Goal: Transaction & Acquisition: Download file/media

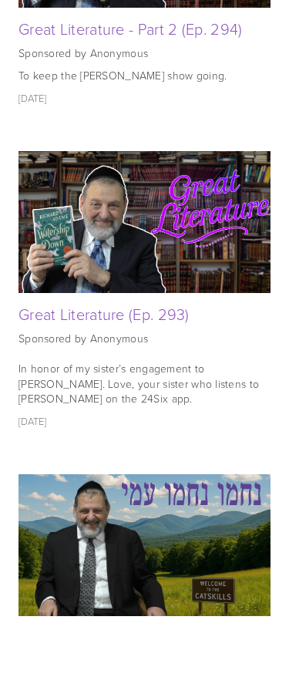
scroll to position [1456, 0]
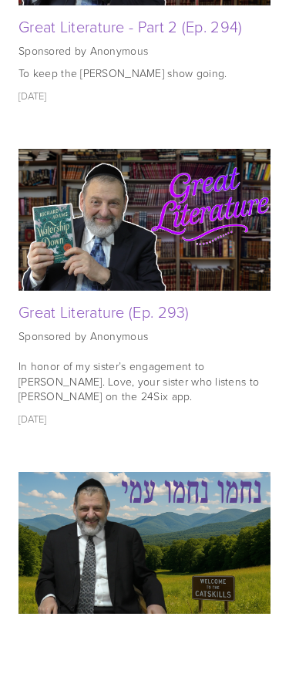
click at [143, 369] on link "Great Literature (Ep. 293)" at bounding box center [104, 380] width 171 height 22
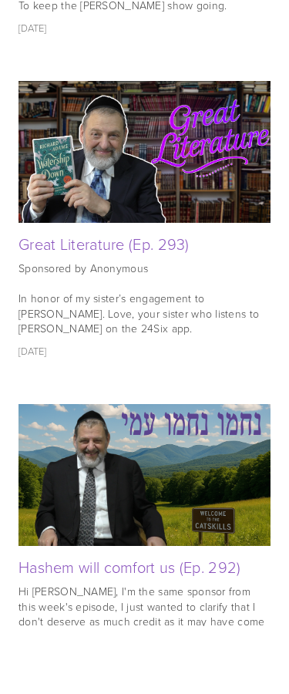
click at [150, 301] on link "Great Literature (Ep. 293)" at bounding box center [104, 312] width 171 height 22
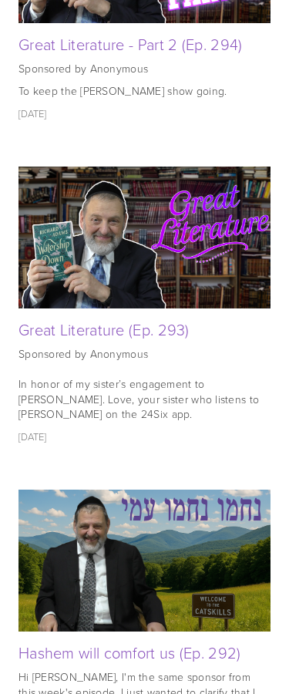
scroll to position [1470, 0]
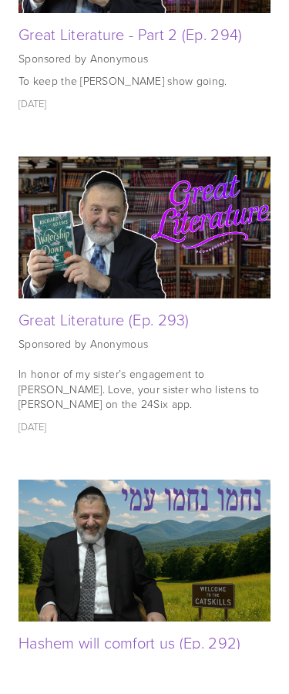
click at [157, 354] on link "Great Literature (Ep. 293)" at bounding box center [104, 365] width 171 height 22
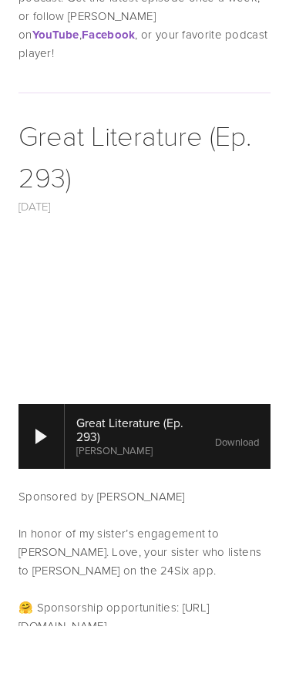
scroll to position [313, 0]
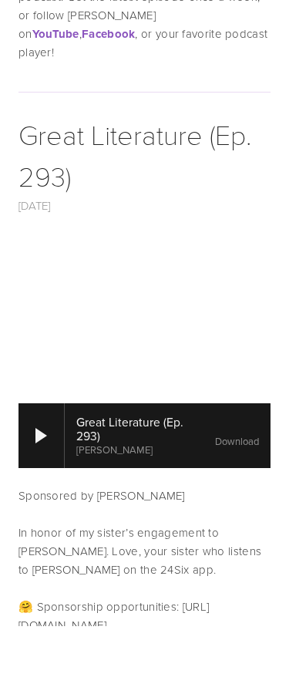
click at [177, 471] on div at bounding box center [168, 504] width 206 height 66
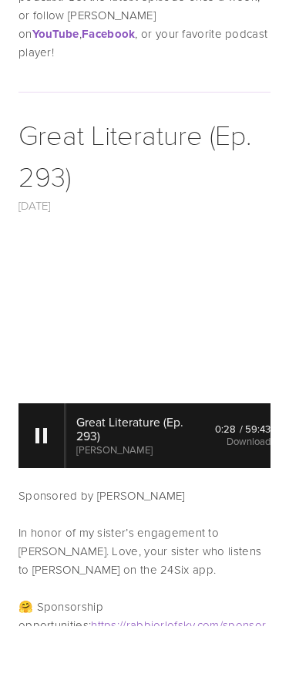
click at [43, 496] on div at bounding box center [41, 503] width 12 height 15
click at [49, 471] on div at bounding box center [42, 504] width 46 height 66
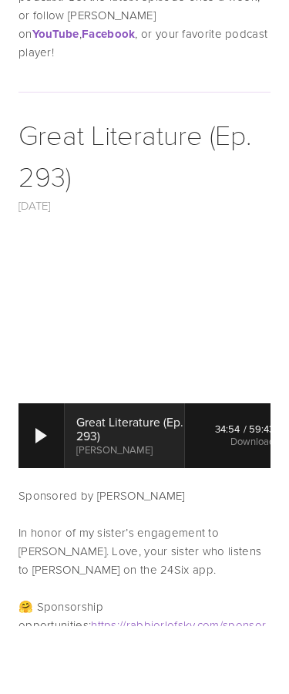
click at [44, 496] on div at bounding box center [41, 503] width 12 height 15
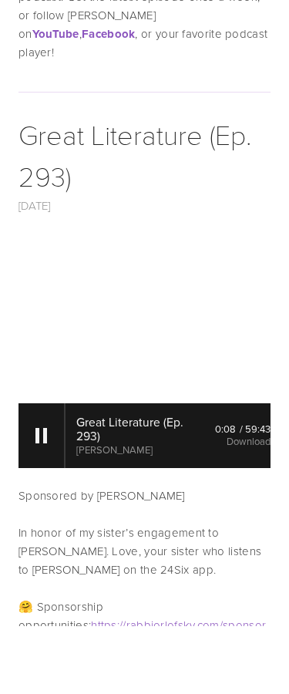
click at [39, 496] on div at bounding box center [41, 503] width 12 height 15
click at [41, 496] on div at bounding box center [41, 503] width 12 height 15
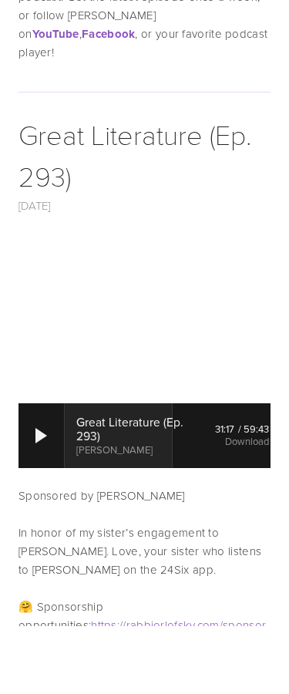
click at [36, 496] on div at bounding box center [41, 503] width 12 height 15
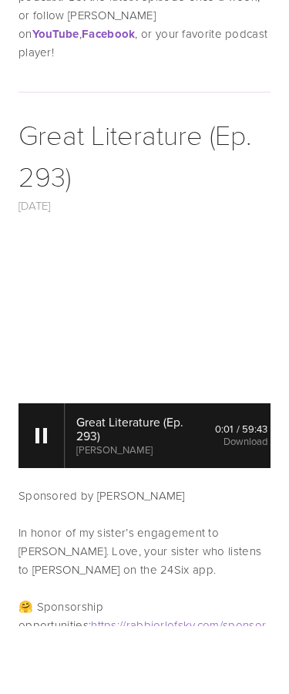
click at [35, 471] on div at bounding box center [42, 504] width 46 height 66
click at [42, 496] on div at bounding box center [41, 503] width 12 height 15
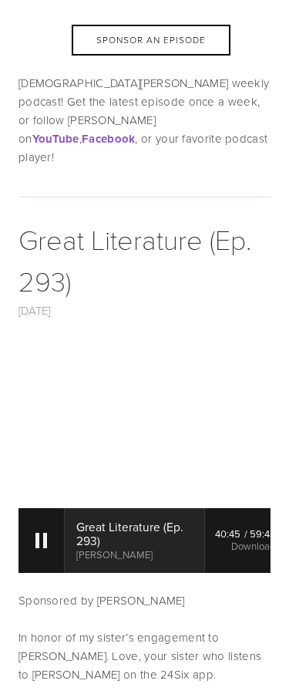
scroll to position [275, 0]
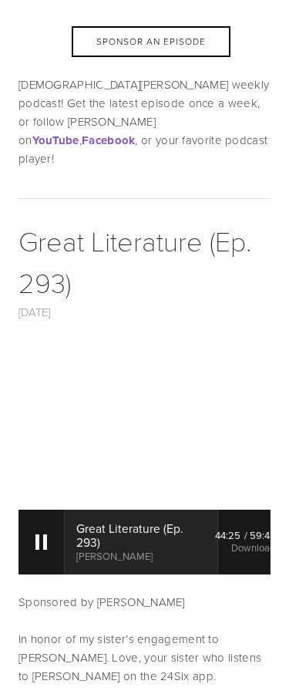
click at [235, 541] on link "Download" at bounding box center [253, 548] width 44 height 14
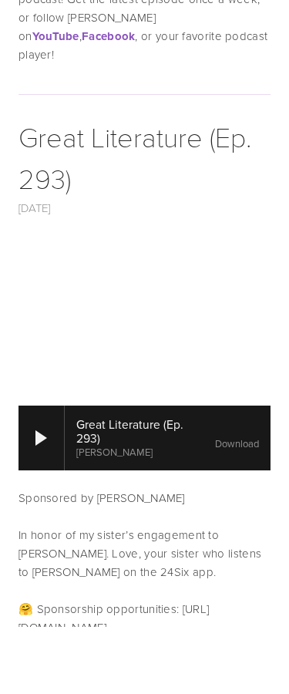
scroll to position [312, 0]
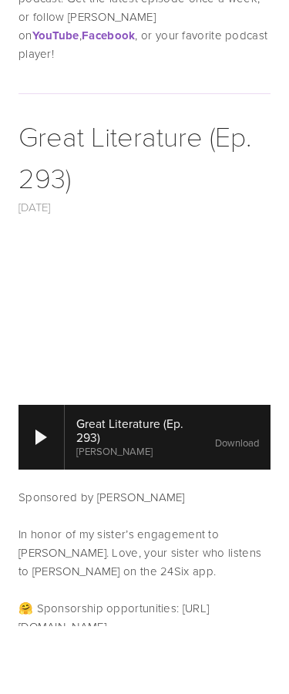
click at [47, 473] on div at bounding box center [42, 506] width 46 height 66
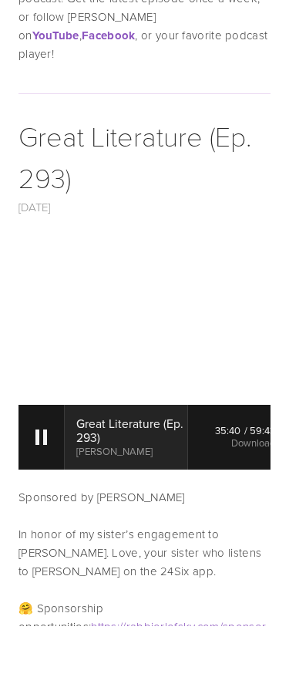
click at [45, 498] on div at bounding box center [41, 505] width 12 height 15
click at [43, 498] on div at bounding box center [41, 505] width 12 height 15
click at [32, 473] on div at bounding box center [42, 506] width 46 height 66
click at [36, 498] on div at bounding box center [41, 505] width 12 height 15
click at [16, 29] on div "Rabbi Orlofsky’s weekly podcast! Get the latest episode once a week, or follow …" at bounding box center [144, 84] width 278 height 111
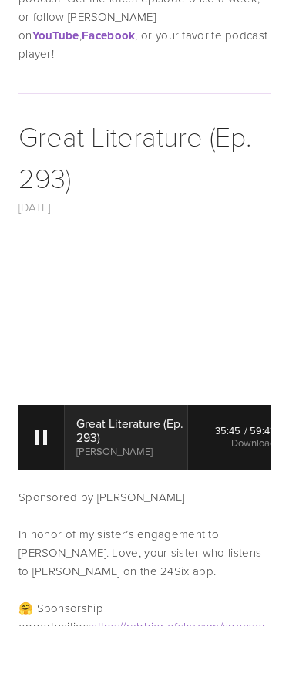
click at [33, 473] on div at bounding box center [42, 506] width 46 height 66
click at [35, 473] on div at bounding box center [42, 506] width 46 height 66
click at [49, 473] on div at bounding box center [42, 506] width 46 height 66
click at [43, 498] on div at bounding box center [41, 505] width 12 height 15
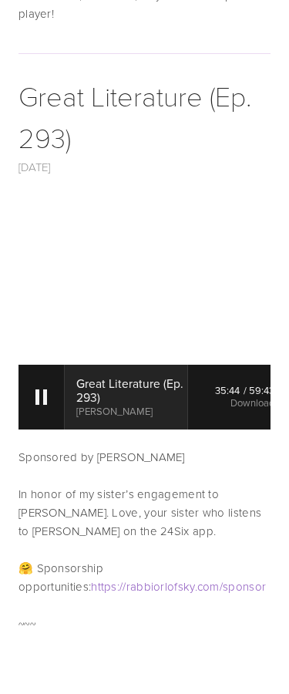
scroll to position [383, 0]
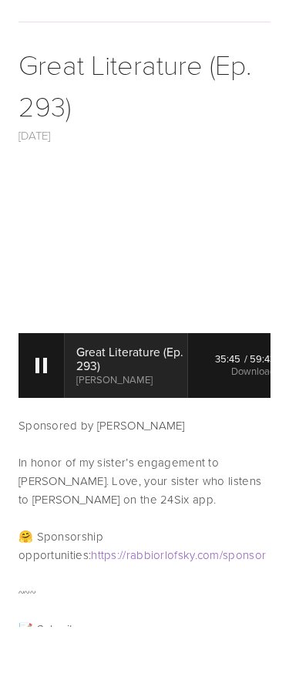
click at [47, 401] on div at bounding box center [42, 434] width 46 height 66
click at [44, 426] on div at bounding box center [41, 433] width 12 height 15
click at [50, 401] on div at bounding box center [42, 434] width 46 height 66
click at [45, 426] on div at bounding box center [41, 433] width 12 height 15
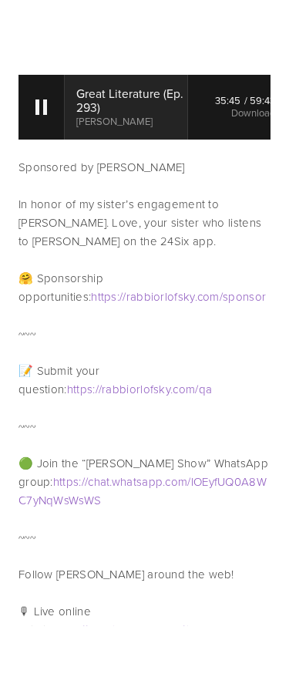
scroll to position [646, 0]
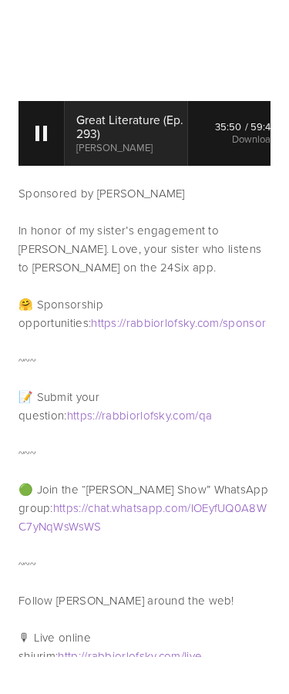
click at [22, 138] on div at bounding box center [42, 171] width 46 height 66
click at [35, 163] on div at bounding box center [41, 170] width 12 height 15
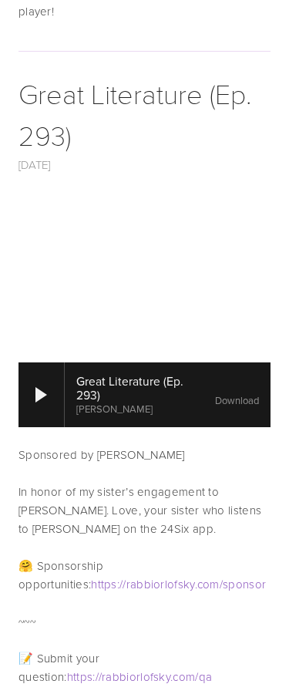
scroll to position [346, 0]
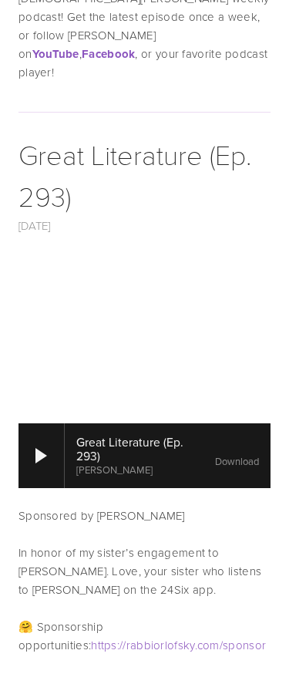
click at [37, 464] on div at bounding box center [41, 471] width 12 height 15
click at [244, 470] on link "Download" at bounding box center [237, 477] width 44 height 14
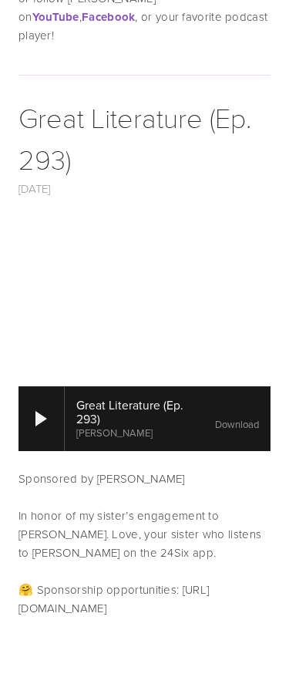
scroll to position [268, 0]
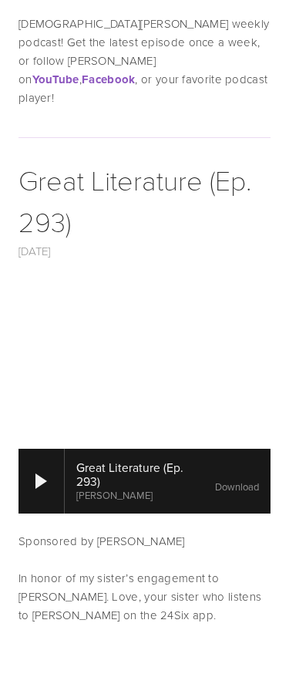
click at [46, 517] on div at bounding box center [42, 550] width 46 height 66
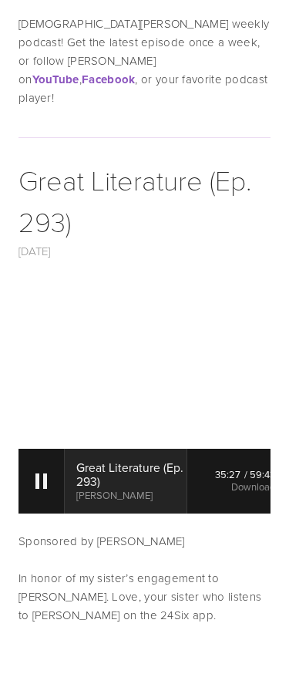
click at [42, 542] on div at bounding box center [41, 549] width 12 height 15
click at [41, 542] on div at bounding box center [41, 549] width 12 height 15
click at [47, 517] on div at bounding box center [42, 550] width 46 height 66
click at [46, 517] on div at bounding box center [42, 550] width 46 height 66
